Goal: Task Accomplishment & Management: Manage account settings

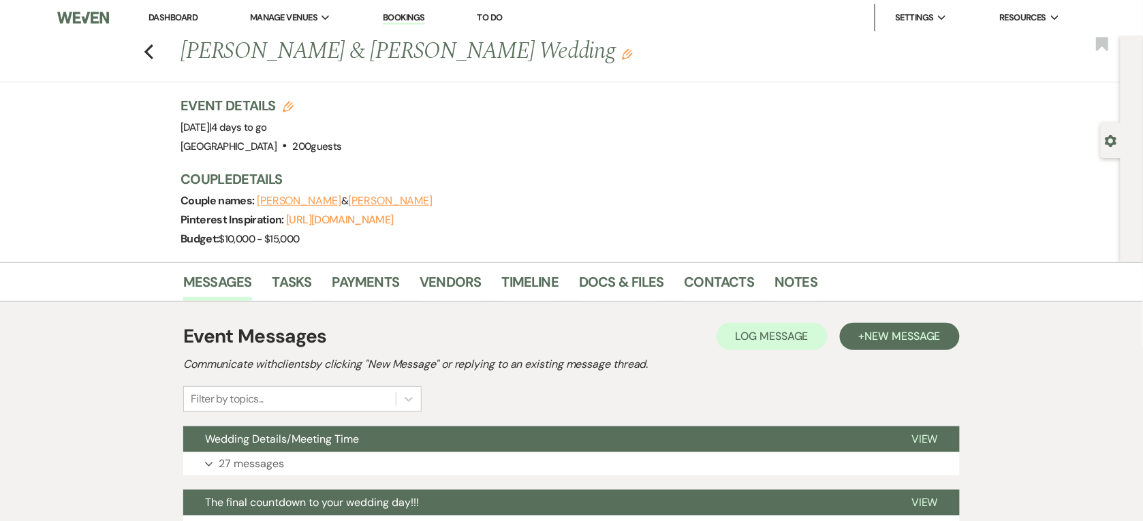
click at [188, 18] on link "Dashboard" at bounding box center [173, 18] width 49 height 12
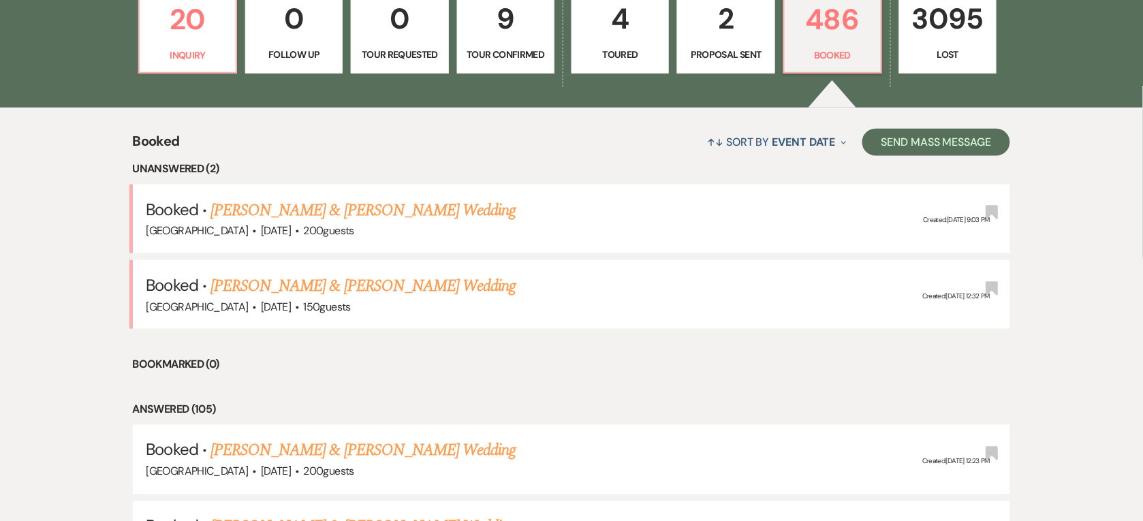
scroll to position [435, 0]
click at [358, 290] on link "[PERSON_NAME] & [PERSON_NAME] Wedding" at bounding box center [363, 285] width 305 height 25
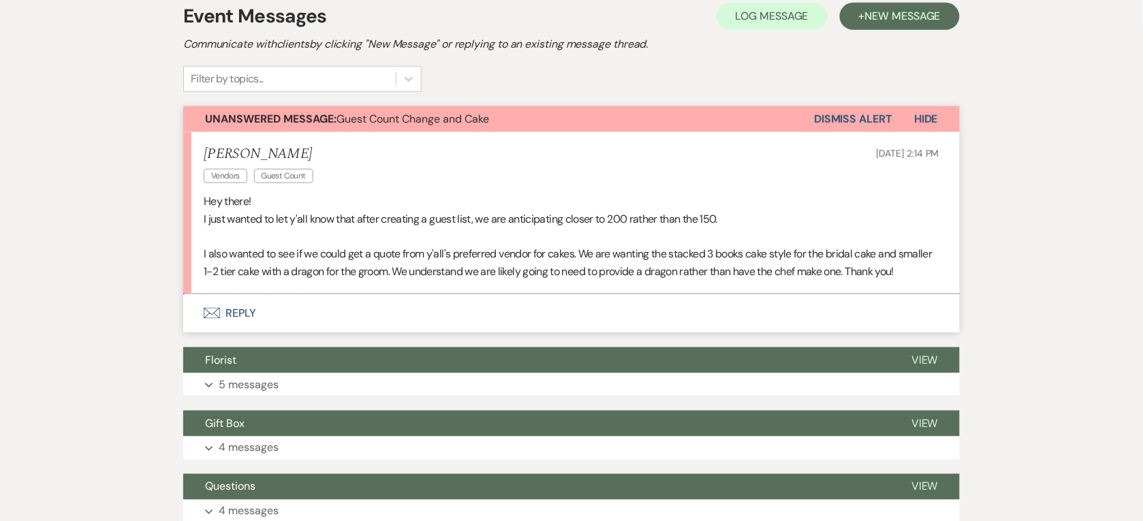
scroll to position [321, 0]
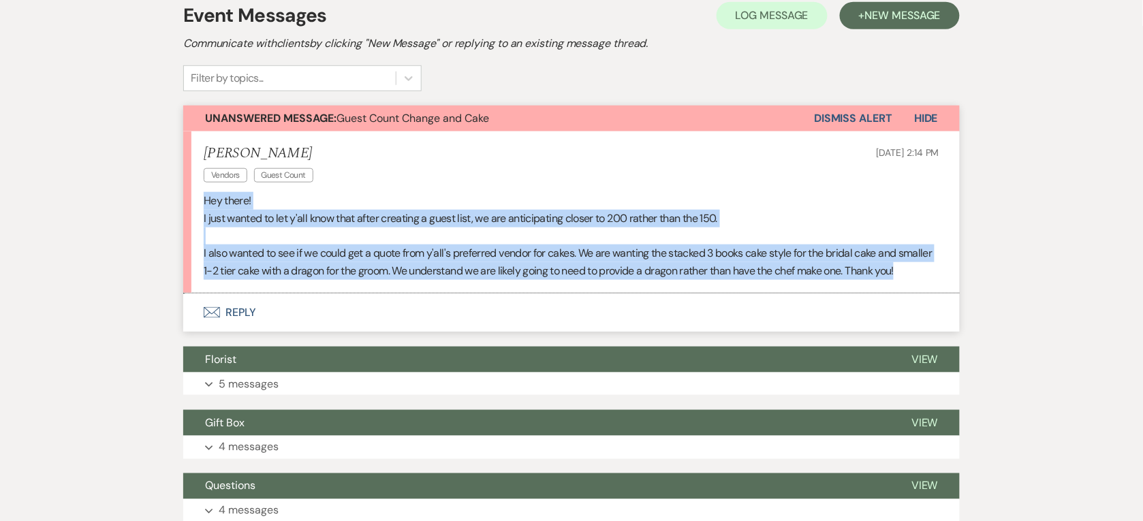
drag, startPoint x: 202, startPoint y: 199, endPoint x: 249, endPoint y: 290, distance: 103.0
click at [249, 290] on li "[PERSON_NAME] Vendors Guest Count [DATE] 2:14 PM Hey there! I just wanted to le…" at bounding box center [571, 212] width 777 height 162
copy div "Hey there! I just wanted to let y'all know that after creating a guest list, we…"
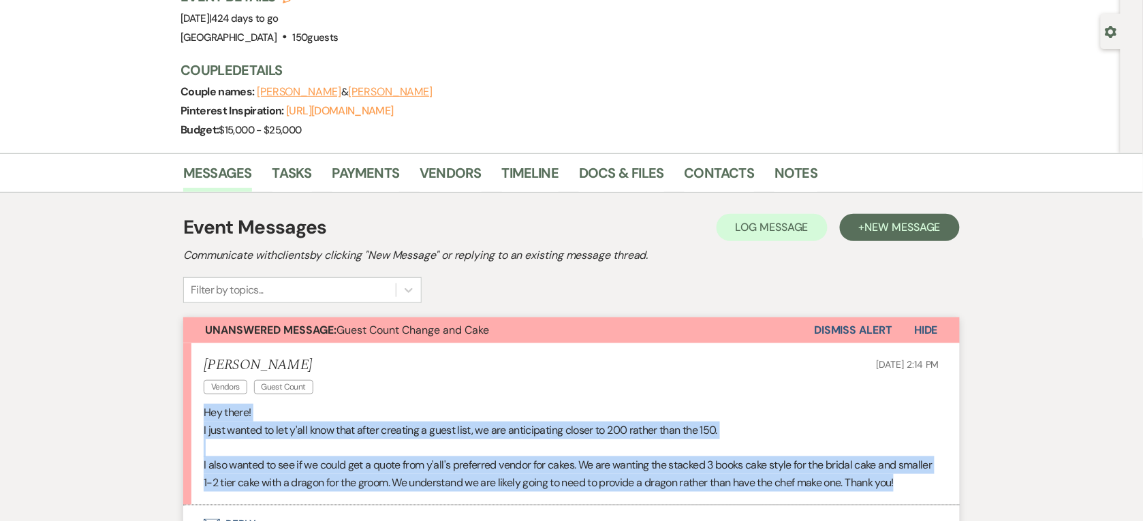
scroll to position [110, 0]
click at [358, 109] on link "[URL][DOMAIN_NAME]" at bounding box center [339, 110] width 107 height 14
click at [614, 169] on link "Docs & Files" at bounding box center [621, 176] width 84 height 30
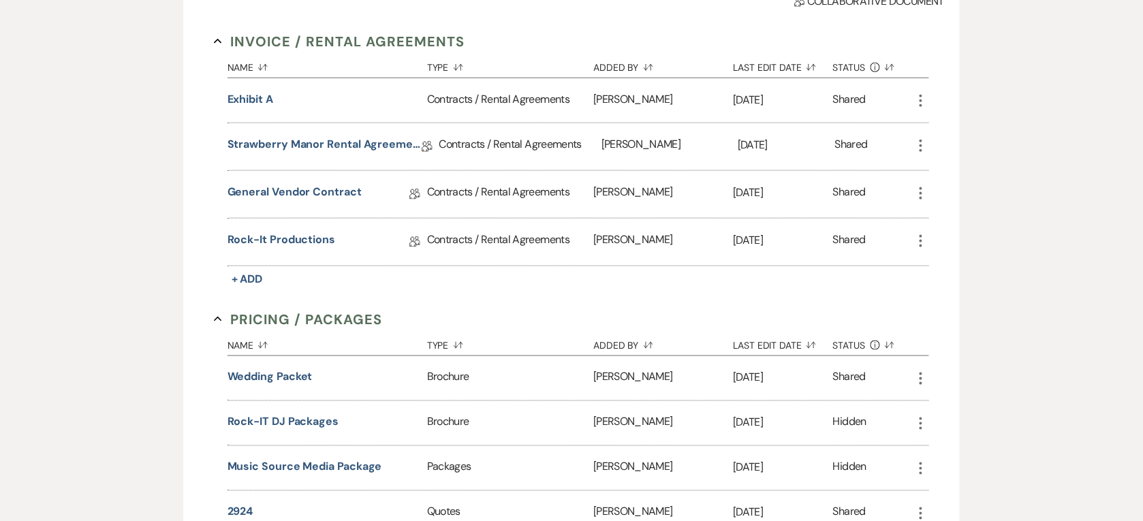
scroll to position [406, 0]
click at [294, 379] on button "Wedding packet" at bounding box center [270, 377] width 85 height 16
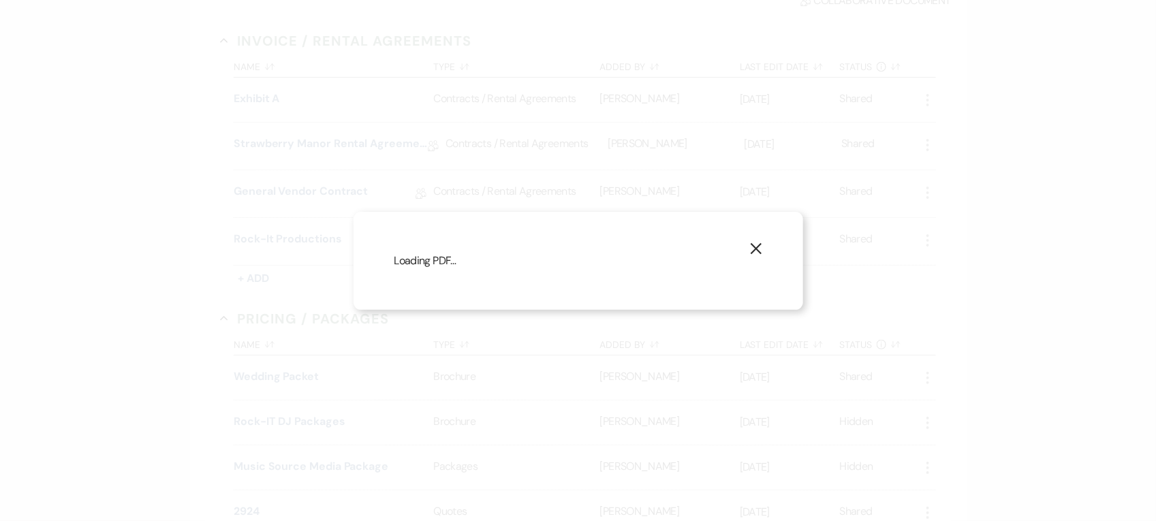
click at [756, 243] on icon "X" at bounding box center [756, 249] width 12 height 12
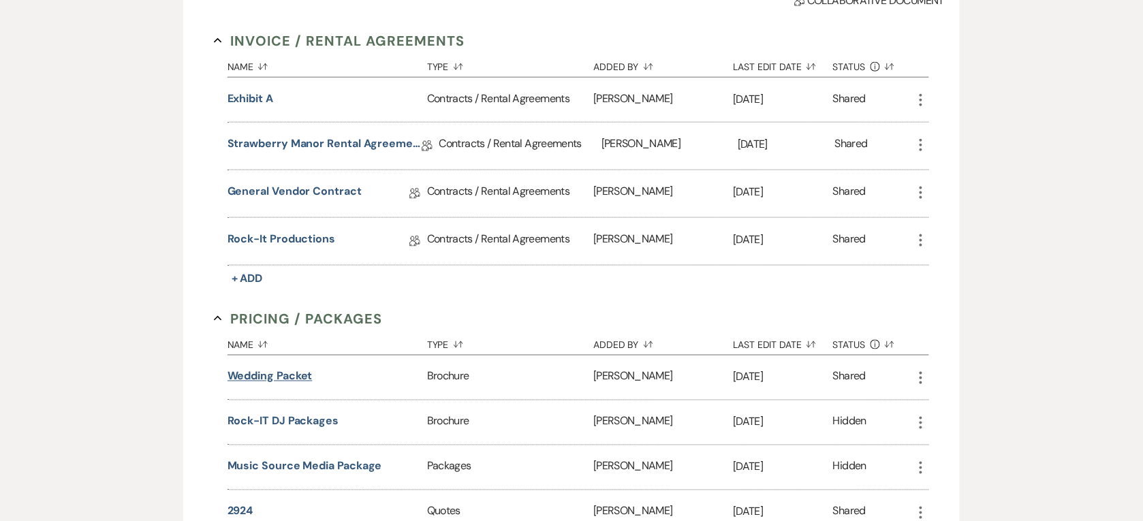
click at [243, 373] on button "Wedding packet" at bounding box center [270, 377] width 85 height 16
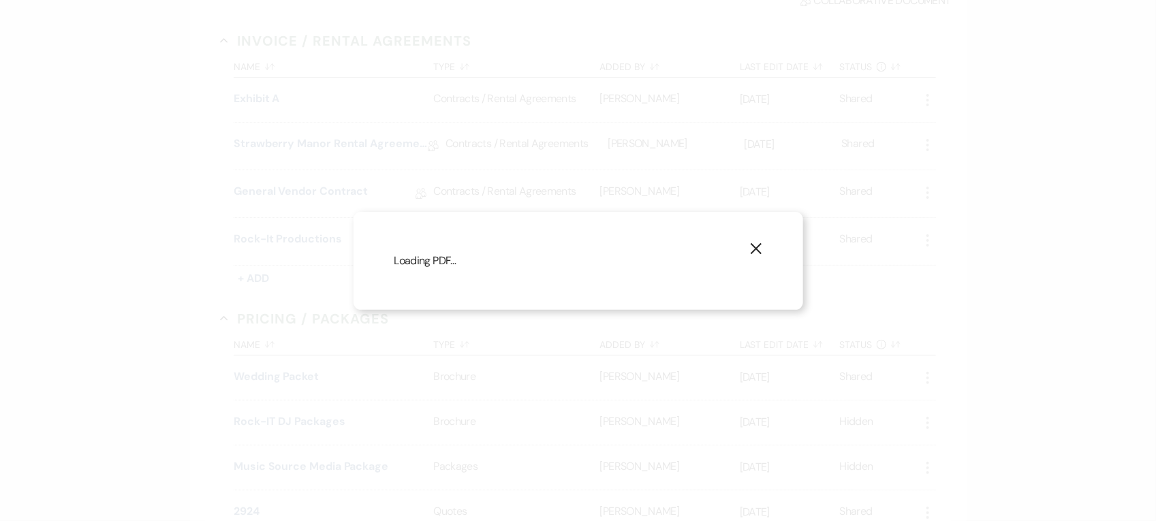
click at [758, 244] on use "button" at bounding box center [755, 248] width 11 height 11
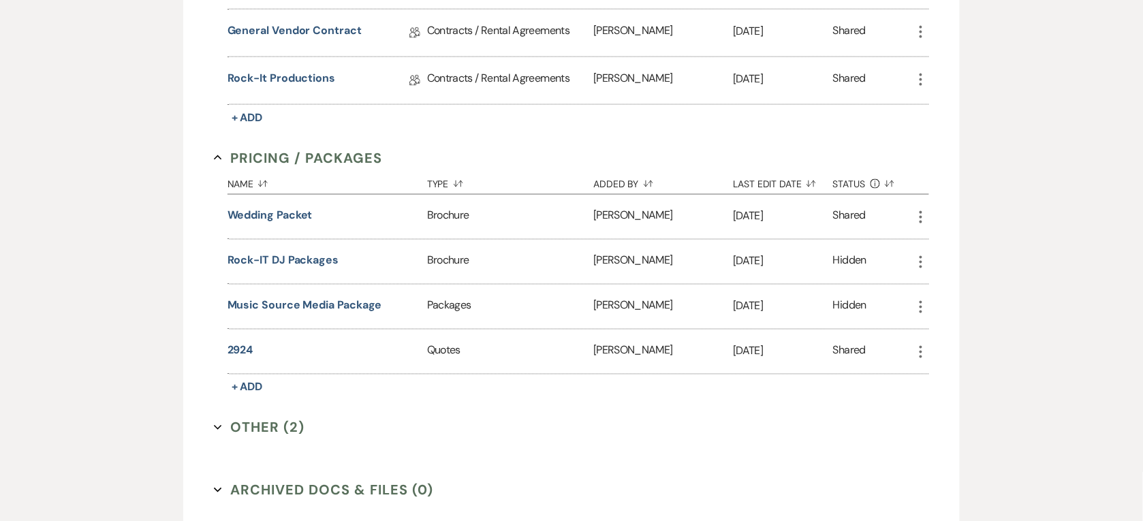
scroll to position [552, 0]
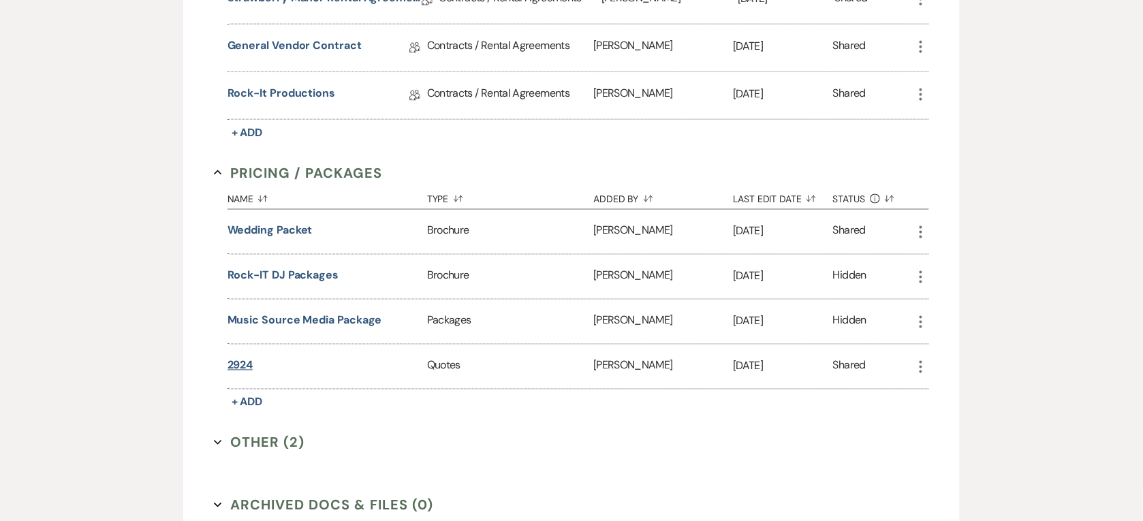
click at [242, 364] on button "2924" at bounding box center [241, 366] width 26 height 16
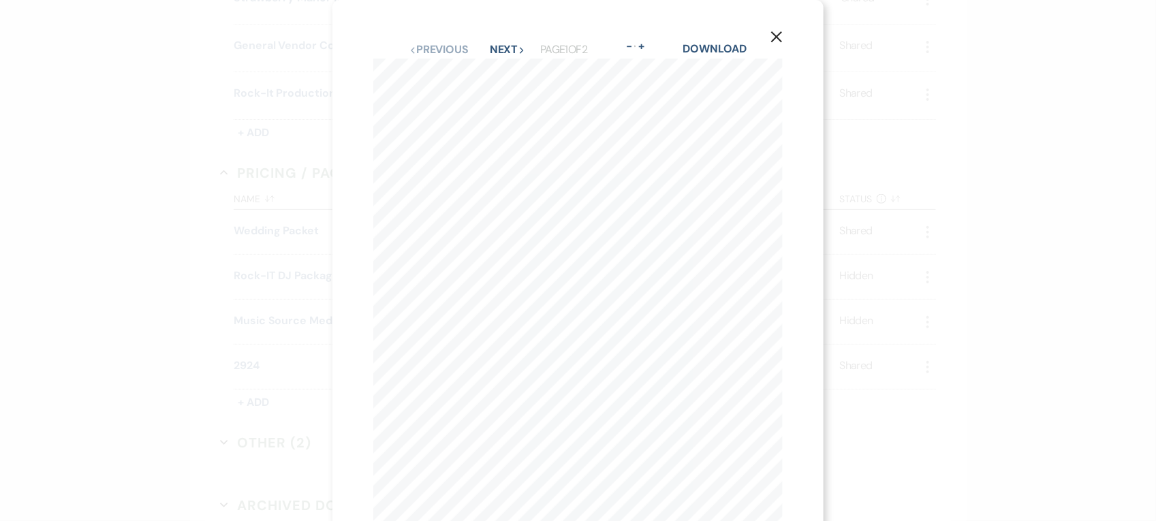
click at [775, 34] on icon "X" at bounding box center [777, 37] width 12 height 12
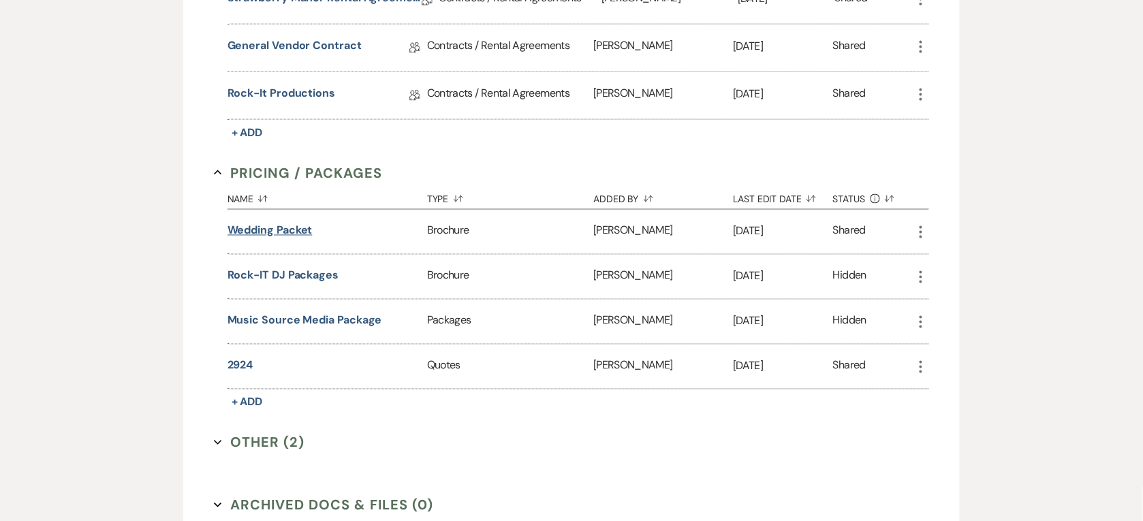
click at [260, 230] on button "Wedding packet" at bounding box center [270, 231] width 85 height 16
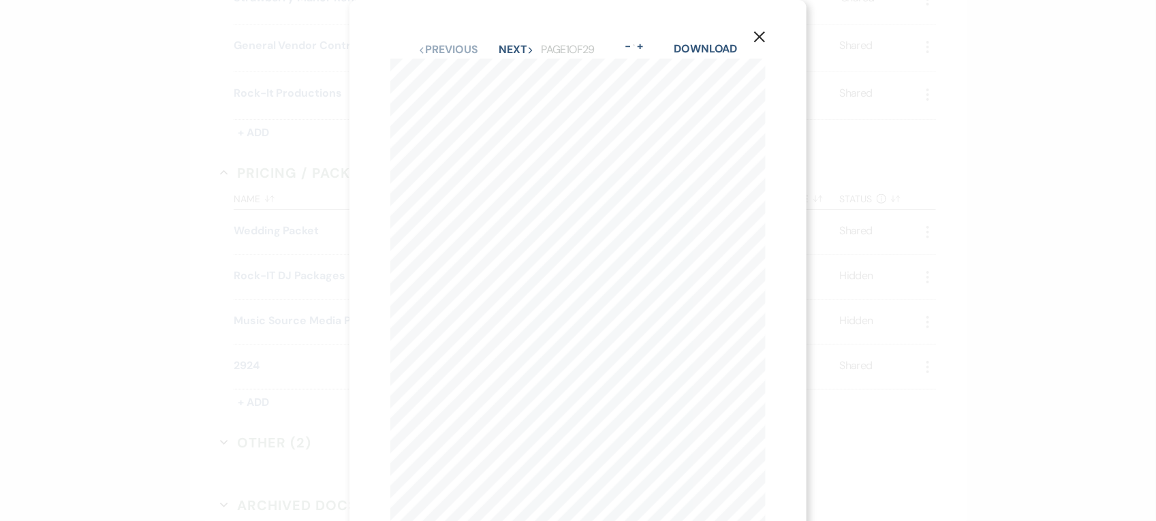
click at [757, 36] on icon "X" at bounding box center [760, 37] width 12 height 12
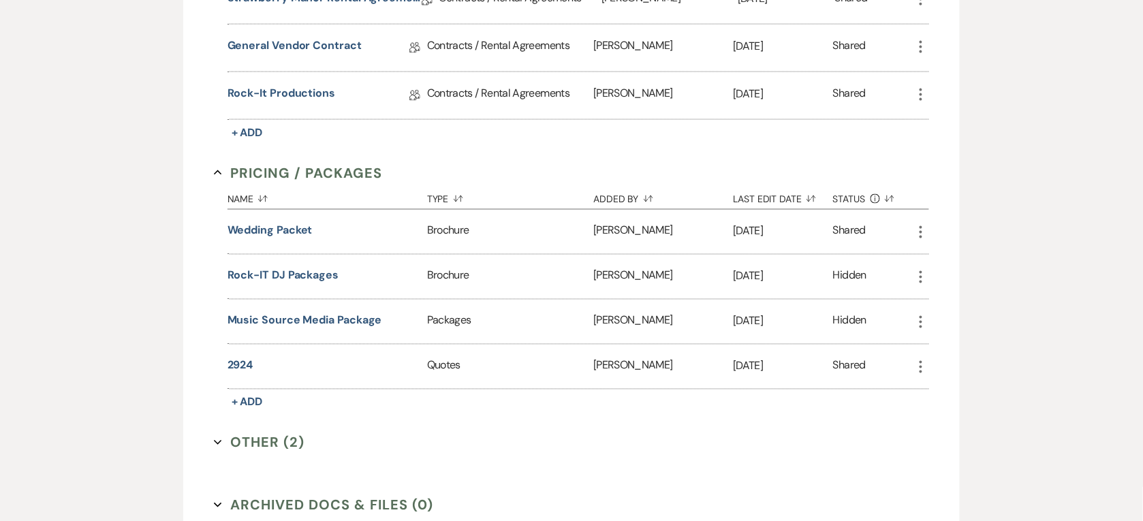
scroll to position [0, 0]
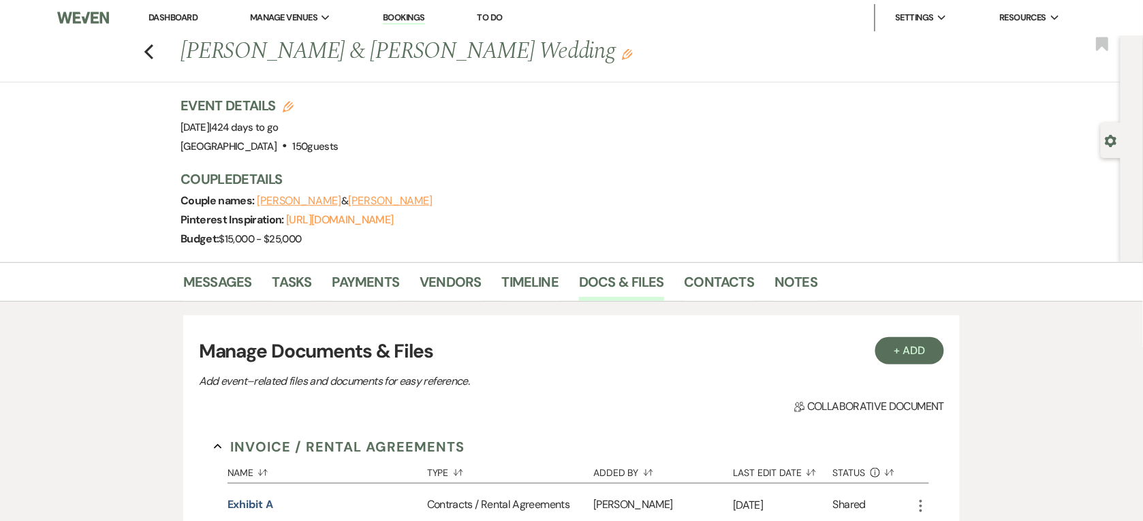
click at [164, 18] on link "Dashboard" at bounding box center [173, 18] width 49 height 12
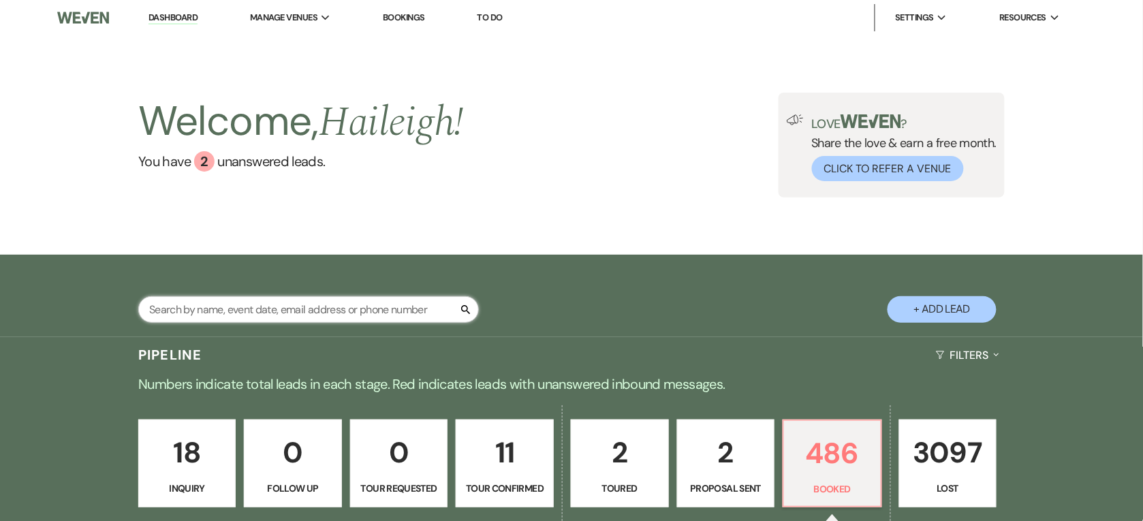
click at [229, 298] on input "text" at bounding box center [308, 309] width 341 height 27
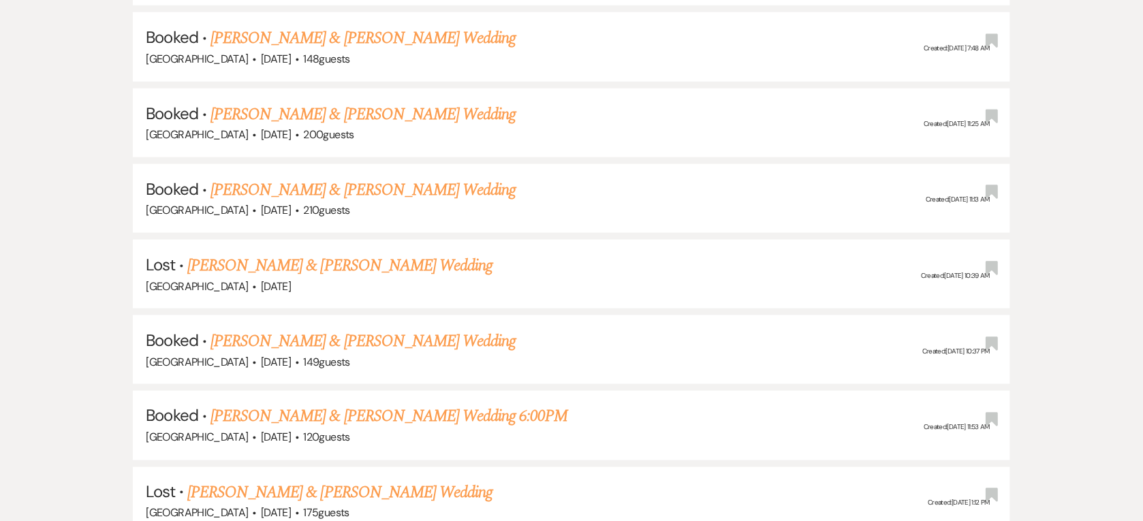
scroll to position [1891, 0]
type input "[PERSON_NAME]"
click at [254, 331] on link "[PERSON_NAME] & [PERSON_NAME] Wedding" at bounding box center [363, 340] width 305 height 25
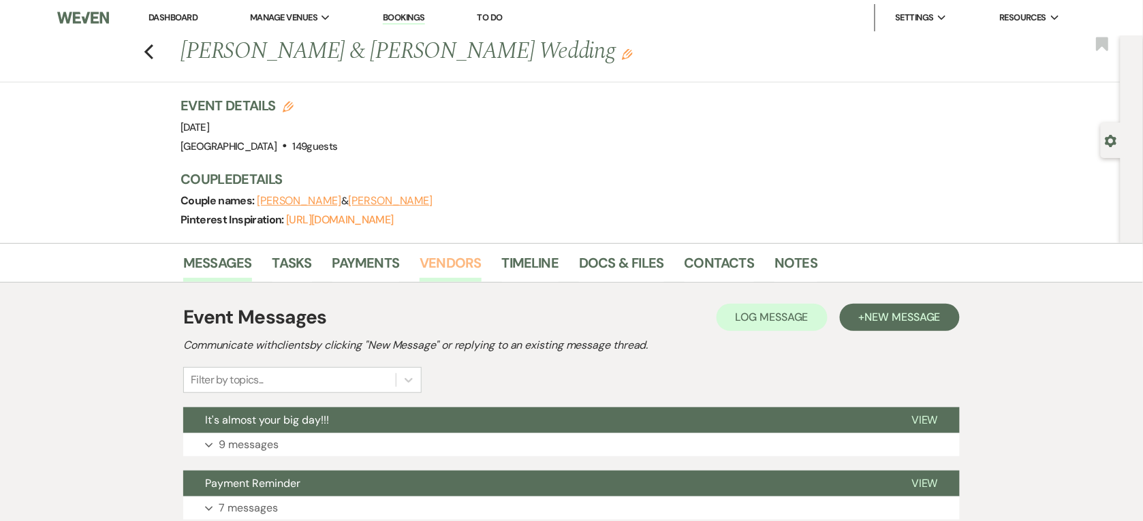
click at [465, 262] on link "Vendors" at bounding box center [450, 267] width 61 height 30
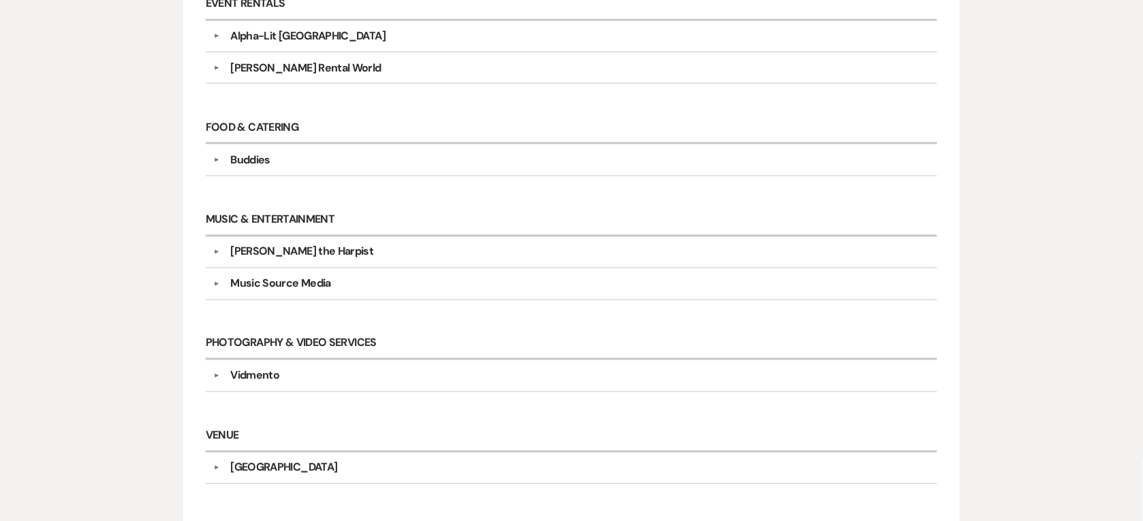
scroll to position [581, 0]
click at [260, 379] on div "Vidmento" at bounding box center [254, 375] width 49 height 16
